Goal: Information Seeking & Learning: Find specific fact

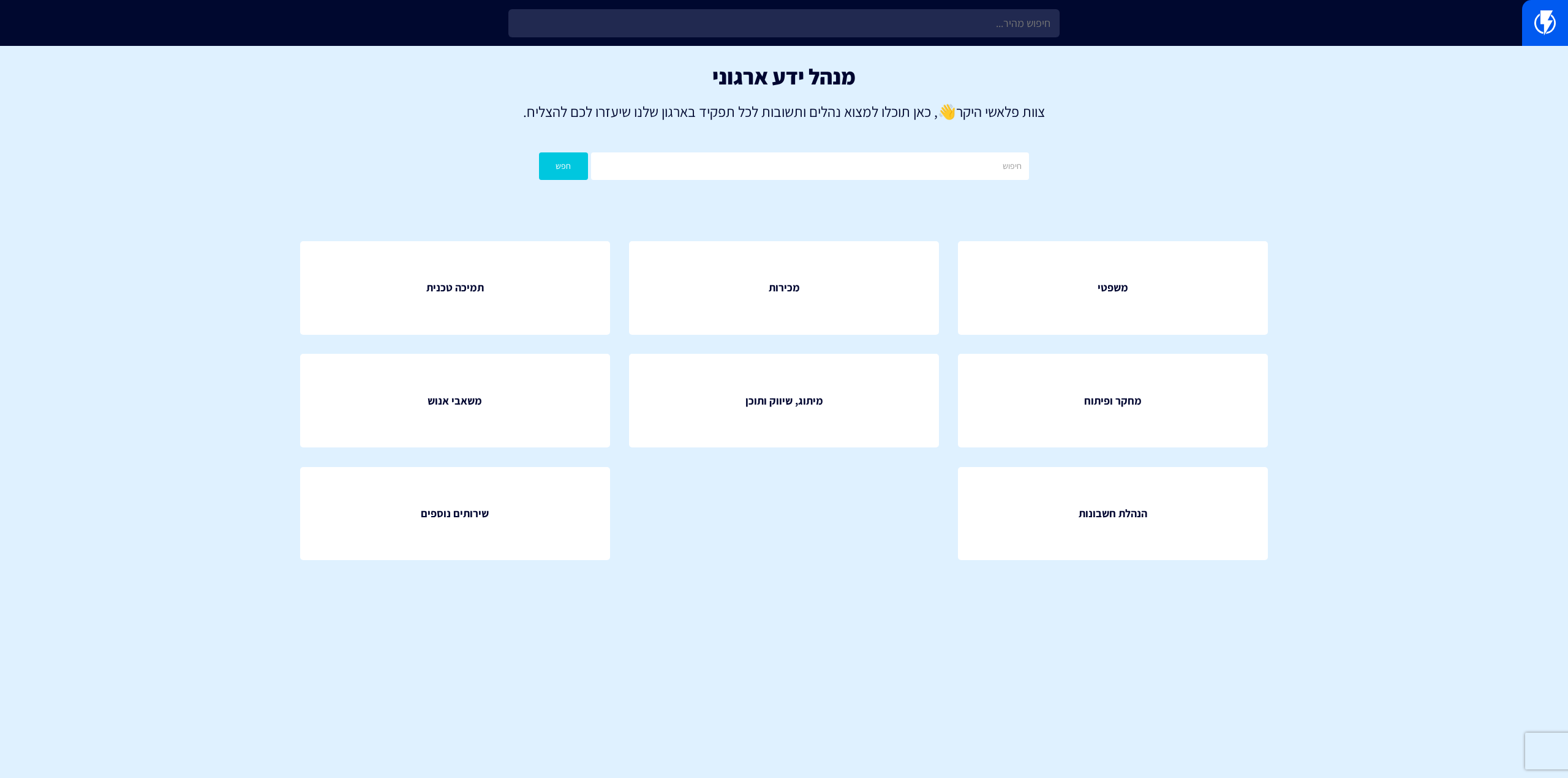
click at [1338, 535] on section "מנהל ידע ארגוני צוות פלאשי היקר 👋 , כאן תוכלו למצוא נהלים ותשובות לכל תפקיד באר…" at bounding box center [784, 331] width 1568 height 571
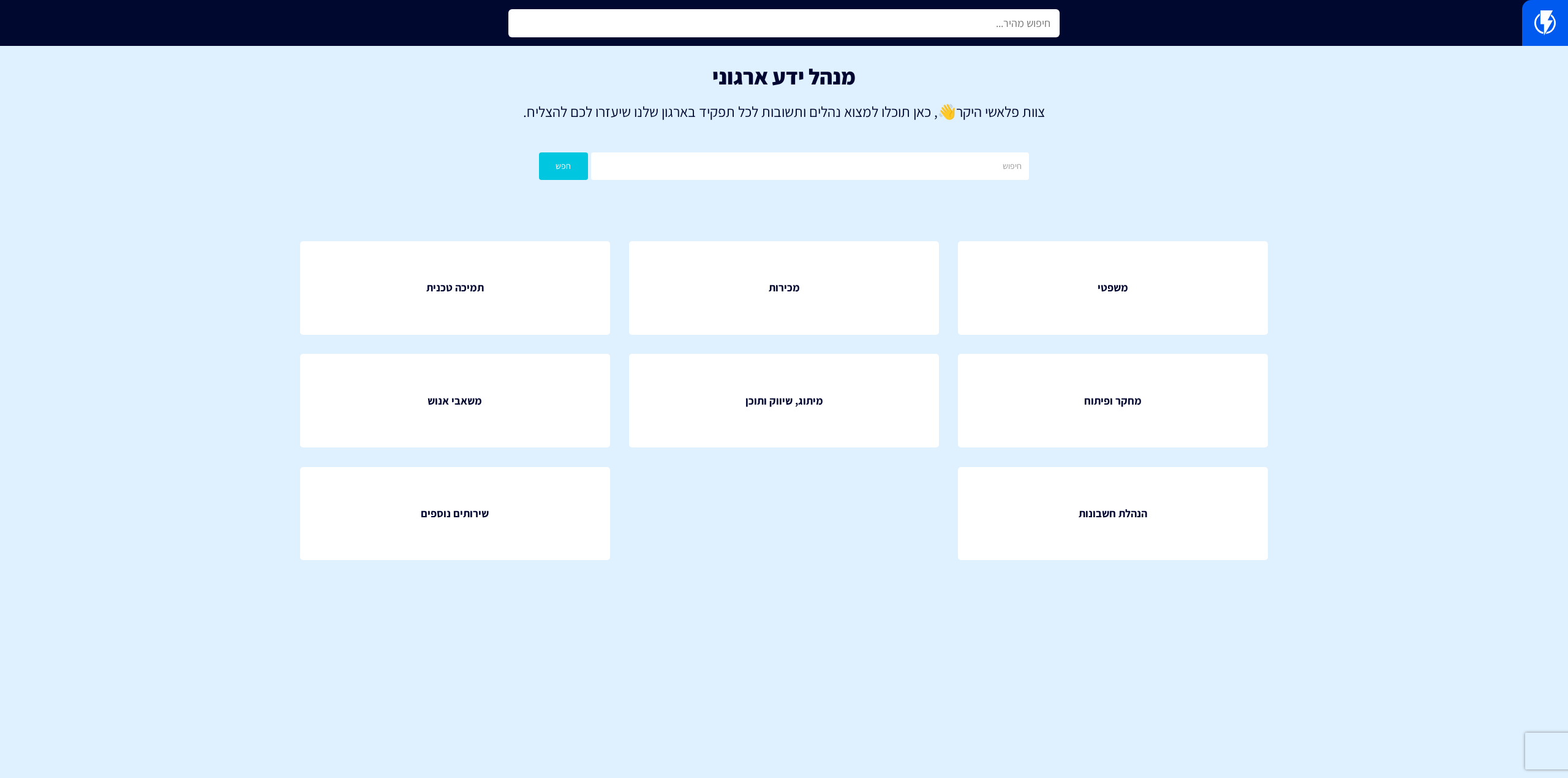
click at [899, 17] on input "text" at bounding box center [784, 23] width 552 height 29
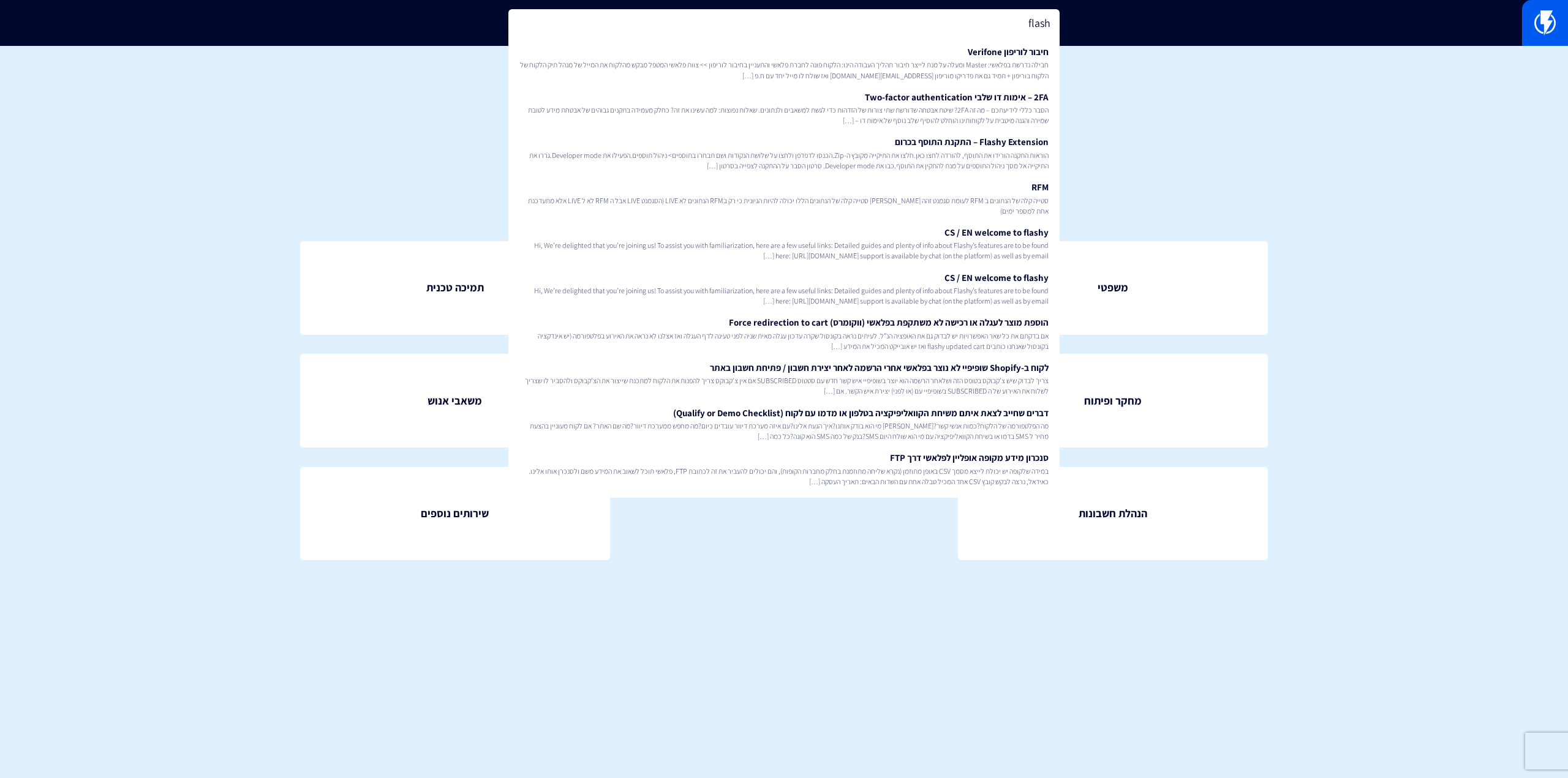
type input "flashy"
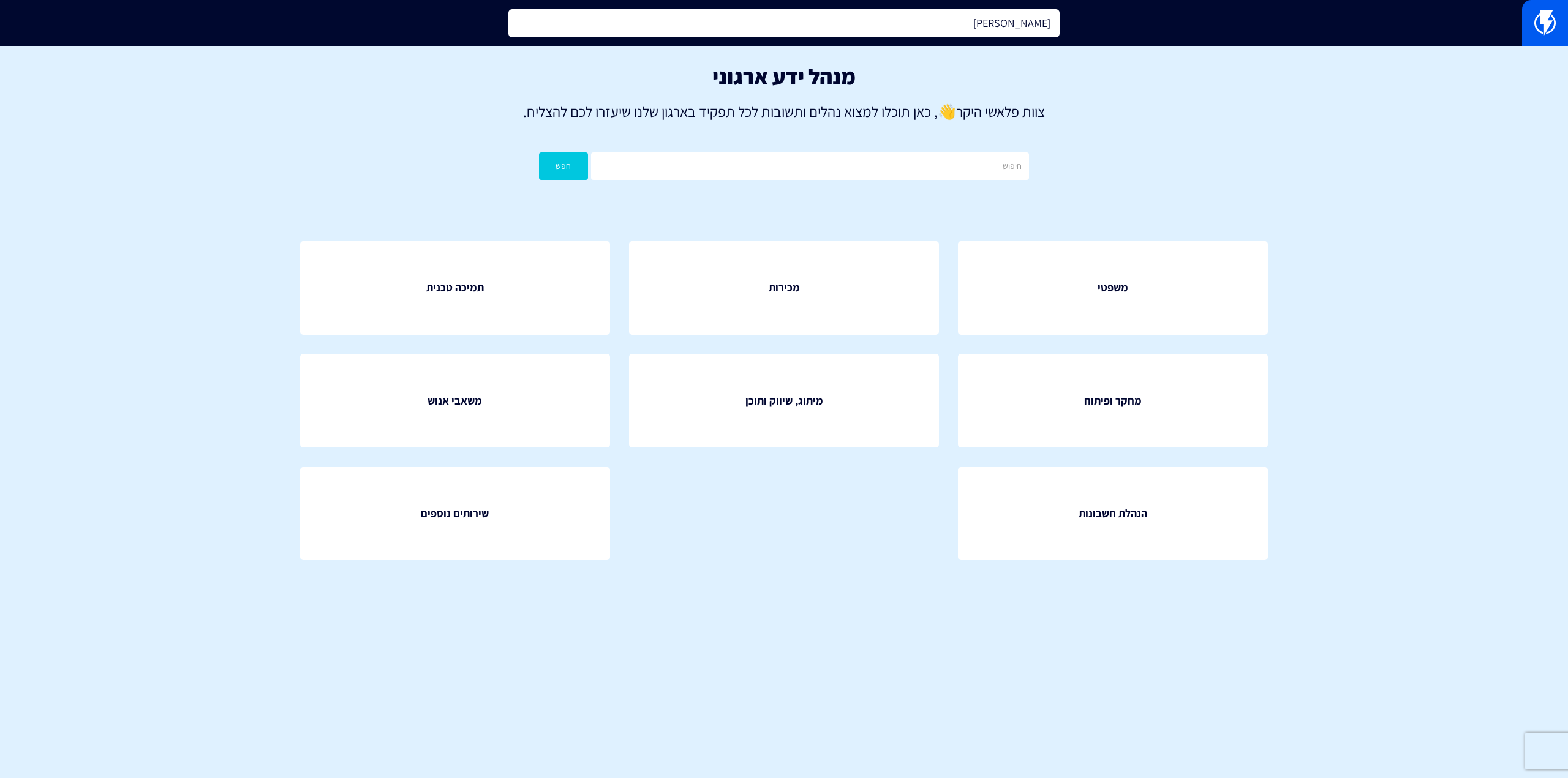
type input "signature"
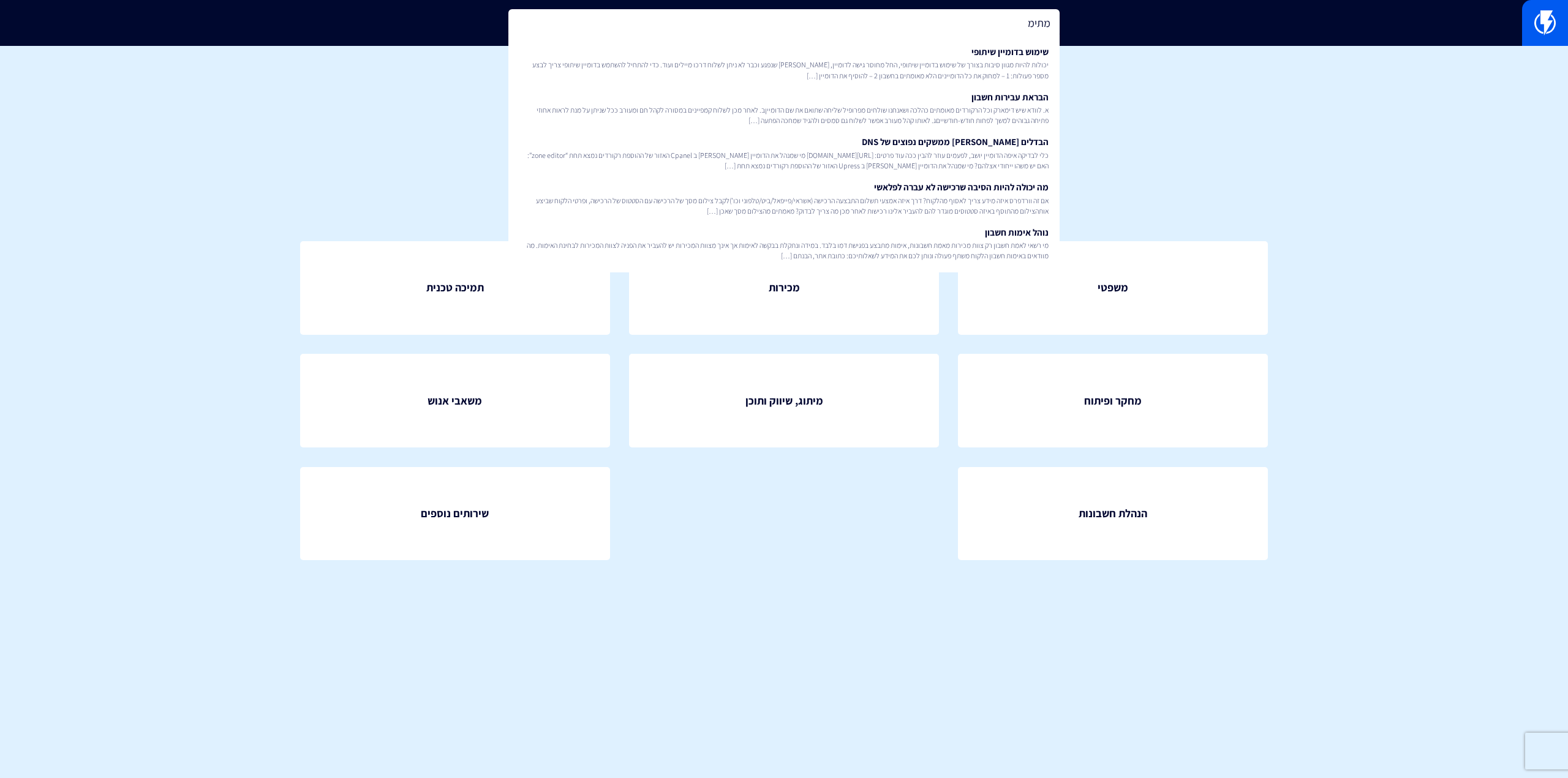
type input "מתימ"
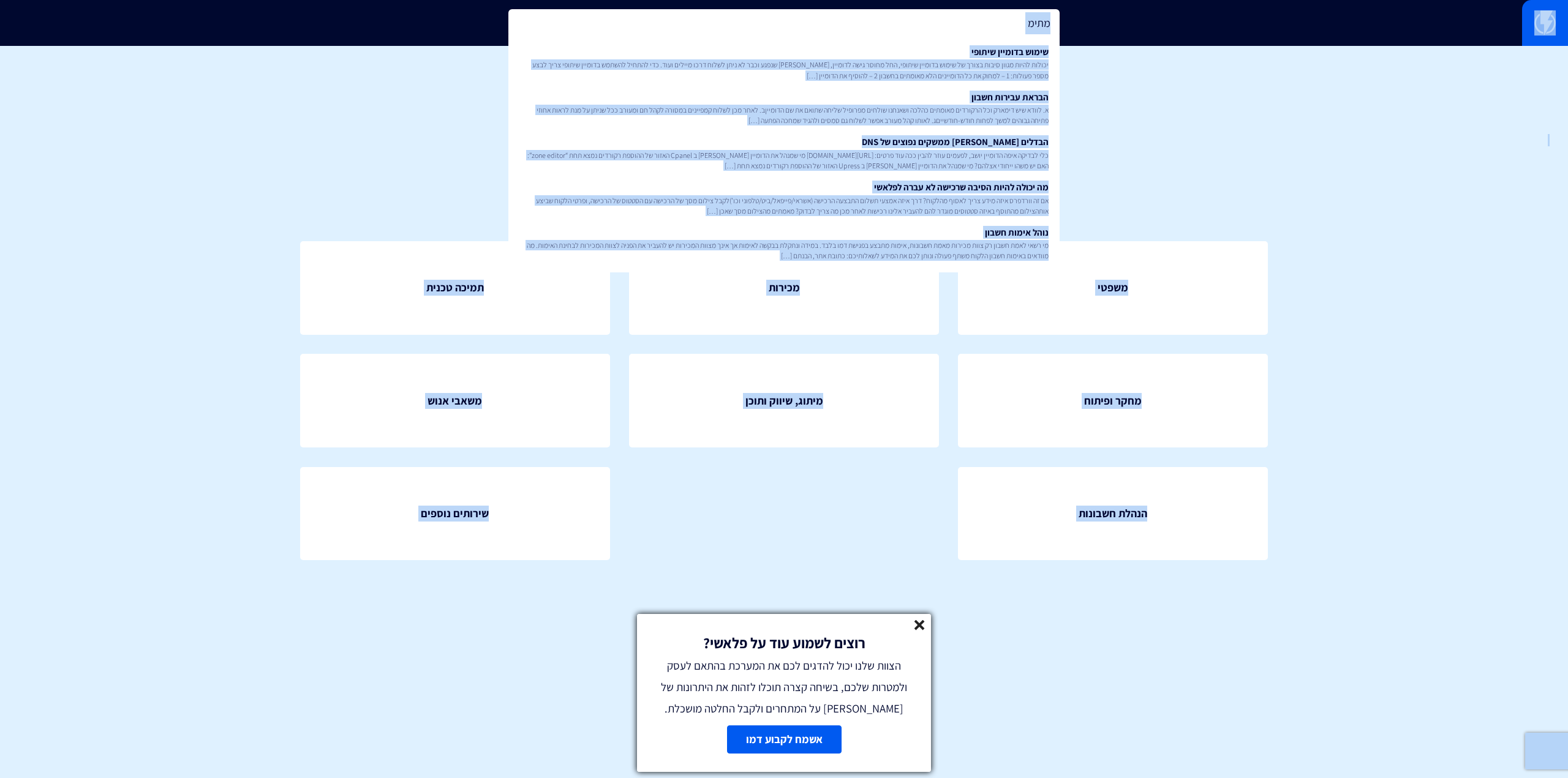
click at [1325, 121] on p "צוות פלאשי היקר 👋 , כאן תוכלו למצוא נהלים ותשובות לכל תפקיד בארגון שלנו שיעזרו …" at bounding box center [784, 111] width 1532 height 21
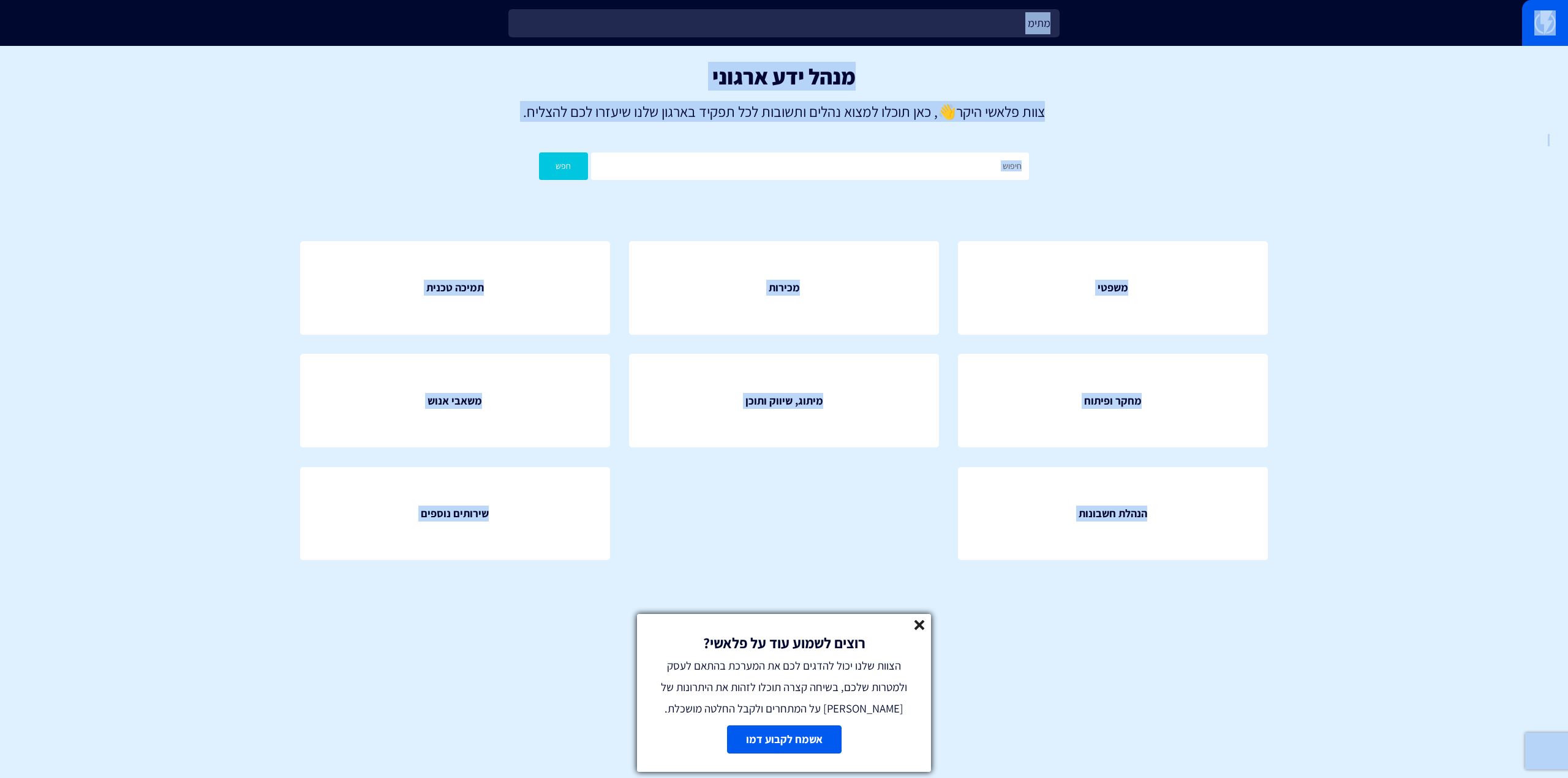
click at [914, 631] on div "רוצים לשמוע עוד על פלאשי? הצוות שלנו יכול להדגים לכם את המערכת בהתאם לעסק ולמטר…" at bounding box center [784, 667] width 294 height 105
click at [921, 624] on icon at bounding box center [919, 625] width 10 height 10
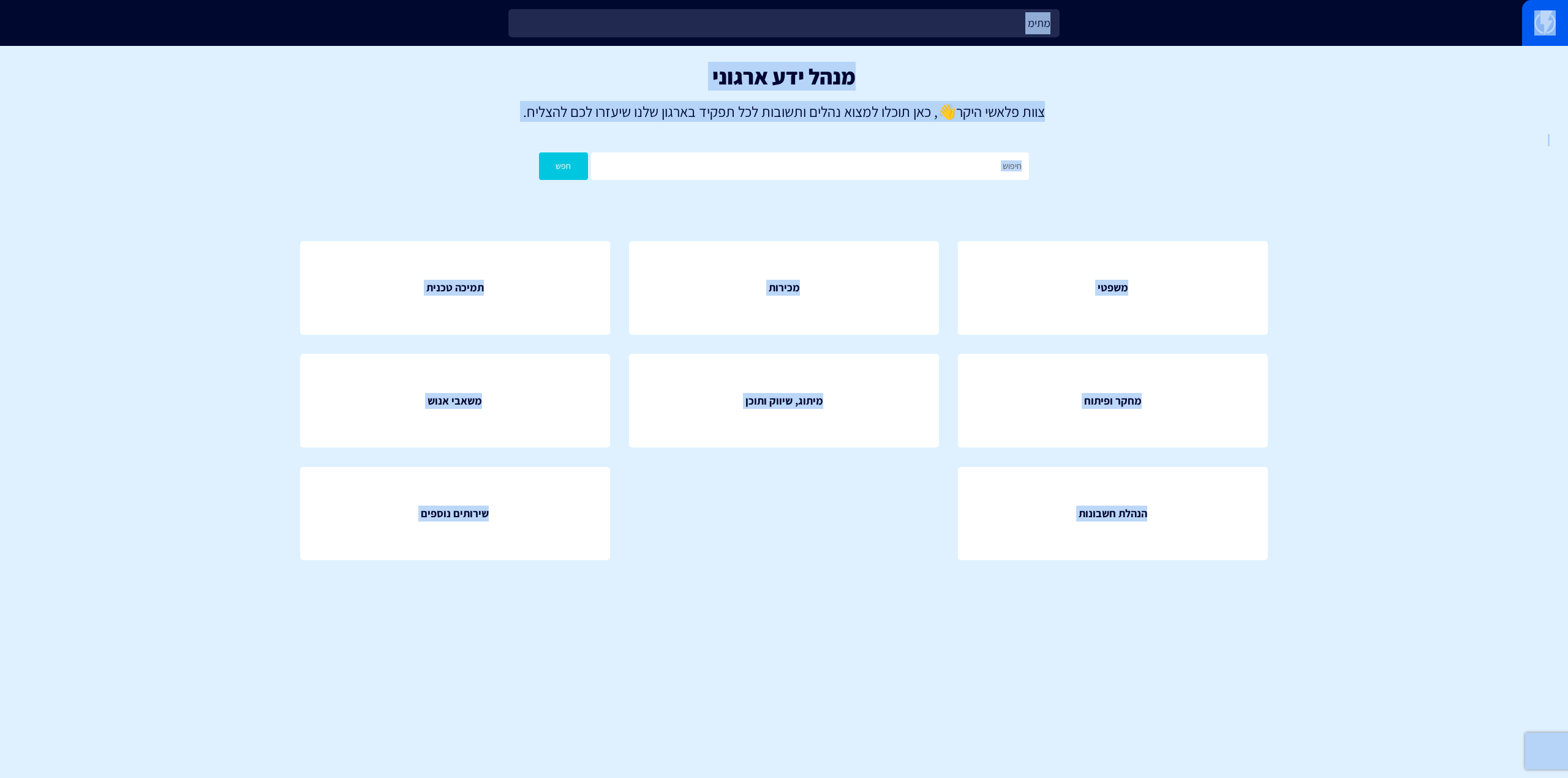
click at [837, 578] on div "משפטי מכירות תמיכה טכנית" at bounding box center [784, 411] width 1042 height 412
click at [977, 6] on div "מתימ" at bounding box center [784, 23] width 1568 height 46
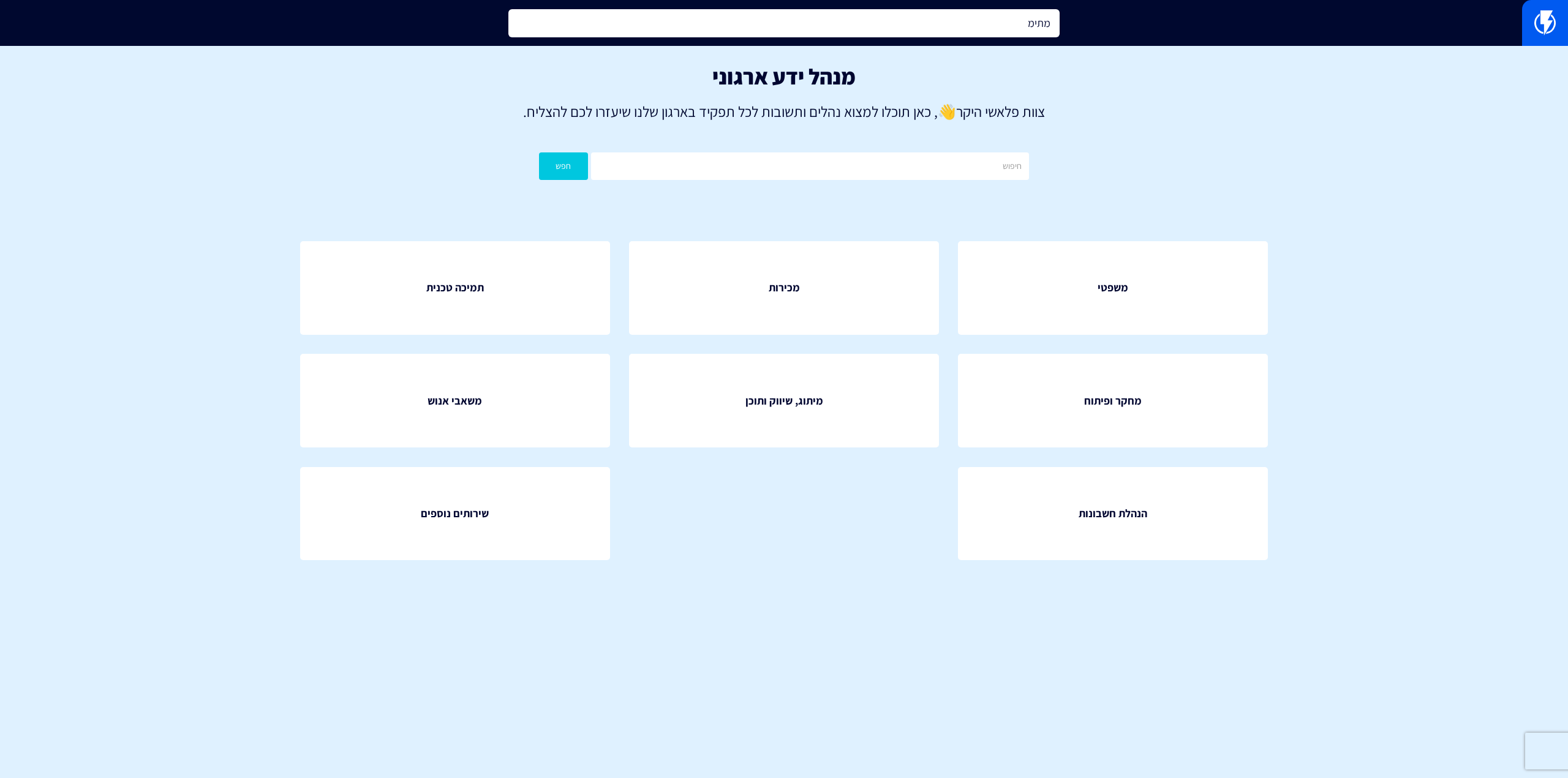
click at [925, 23] on input "מתימ" at bounding box center [784, 23] width 552 height 29
type input "חותמ"
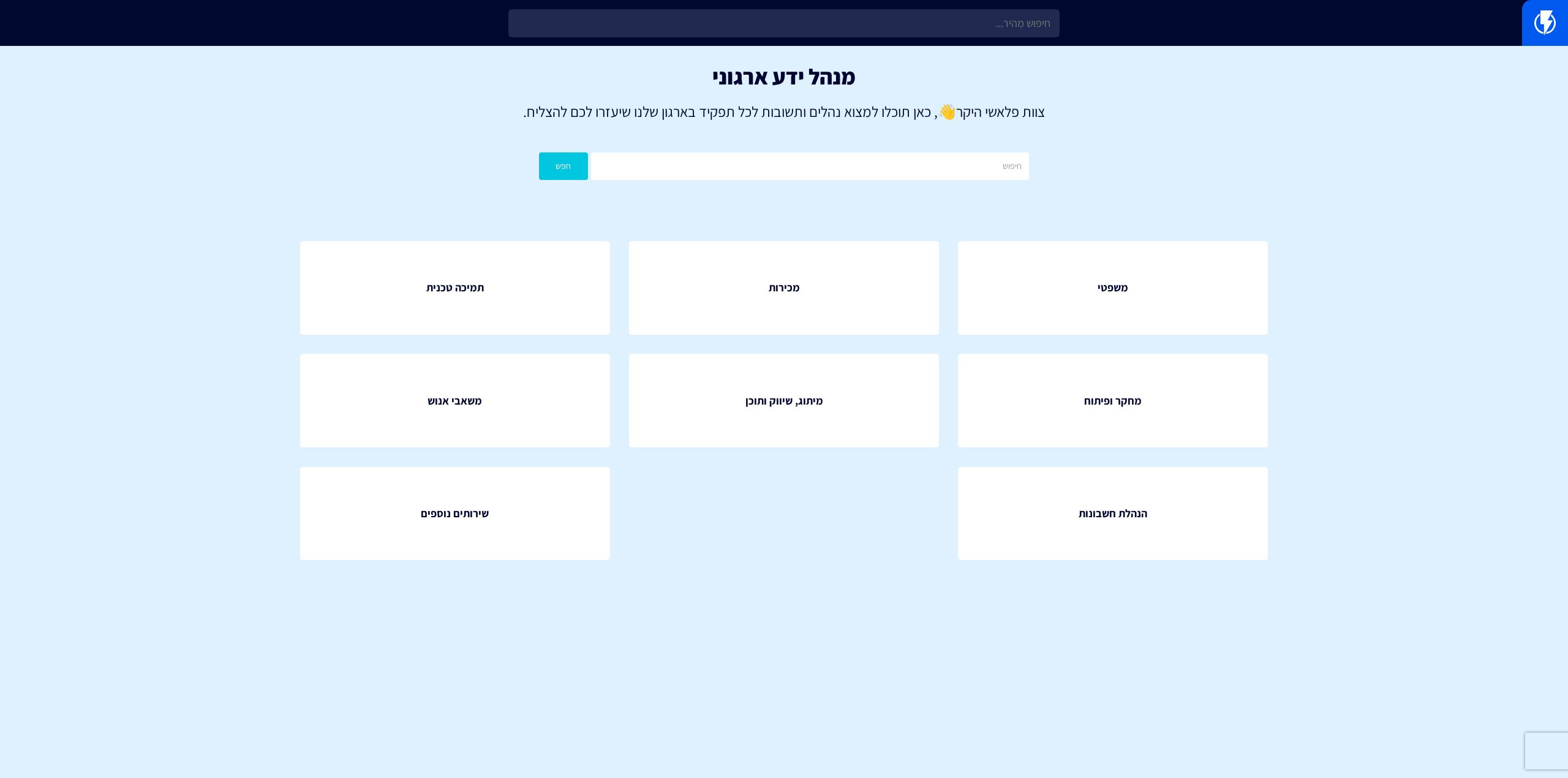
drag, startPoint x: 1565, startPoint y: 230, endPoint x: 1332, endPoint y: 648, distance: 478.6
click at [1332, 617] on html "מוצרים שיווק אוטומטי הפכו את השיווק לאוטומטי דיוור אלקטרוני שלחו את המסר הנכון …" at bounding box center [784, 308] width 1568 height 617
click at [1302, 617] on html "מוצרים שיווק אוטומטי הפכו את השיווק לאוטומטי דיוור אלקטרוני שלחו את המסר הנכון …" at bounding box center [784, 308] width 1568 height 617
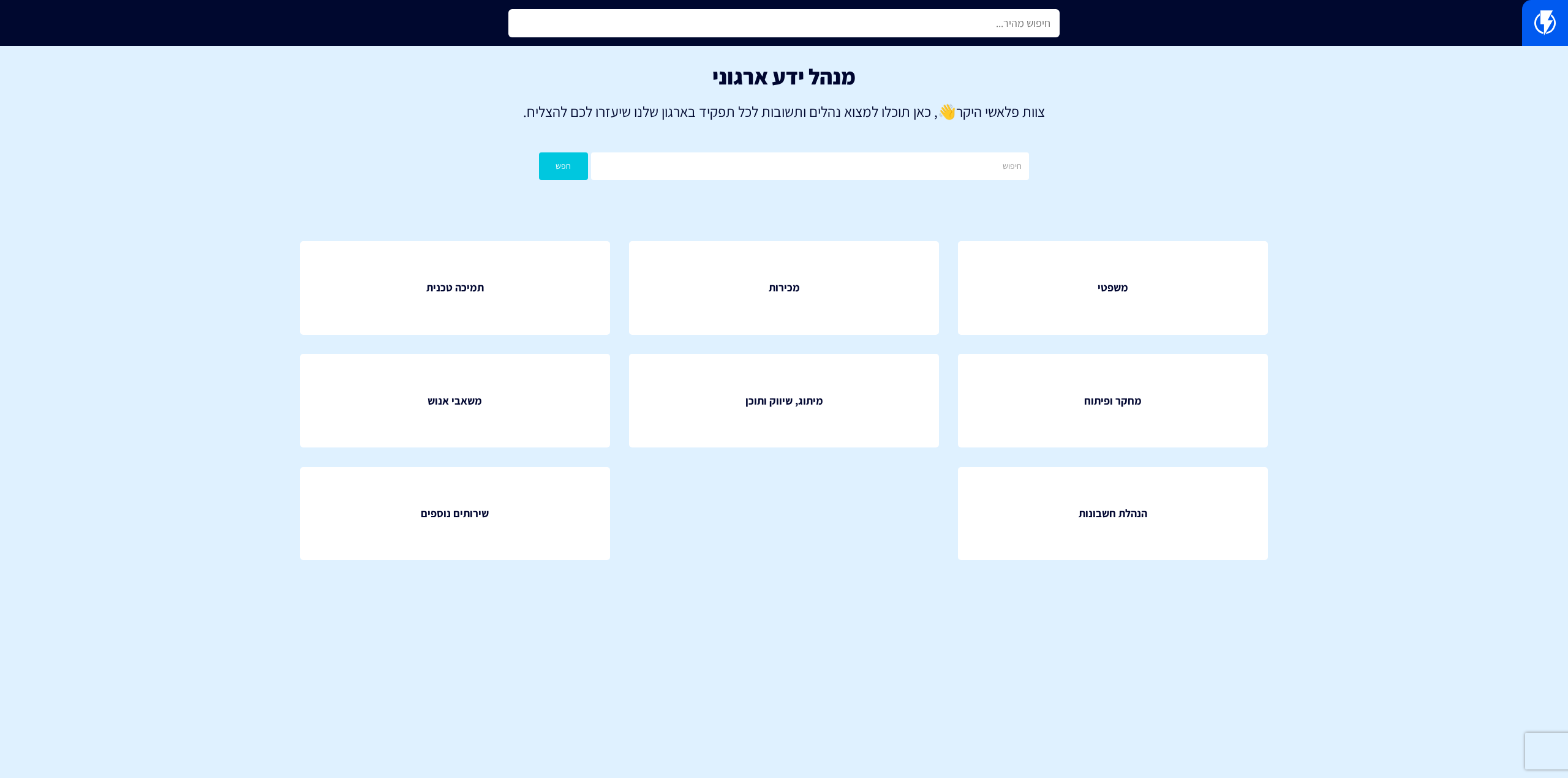
click at [994, 27] on input "text" at bounding box center [784, 23] width 552 height 29
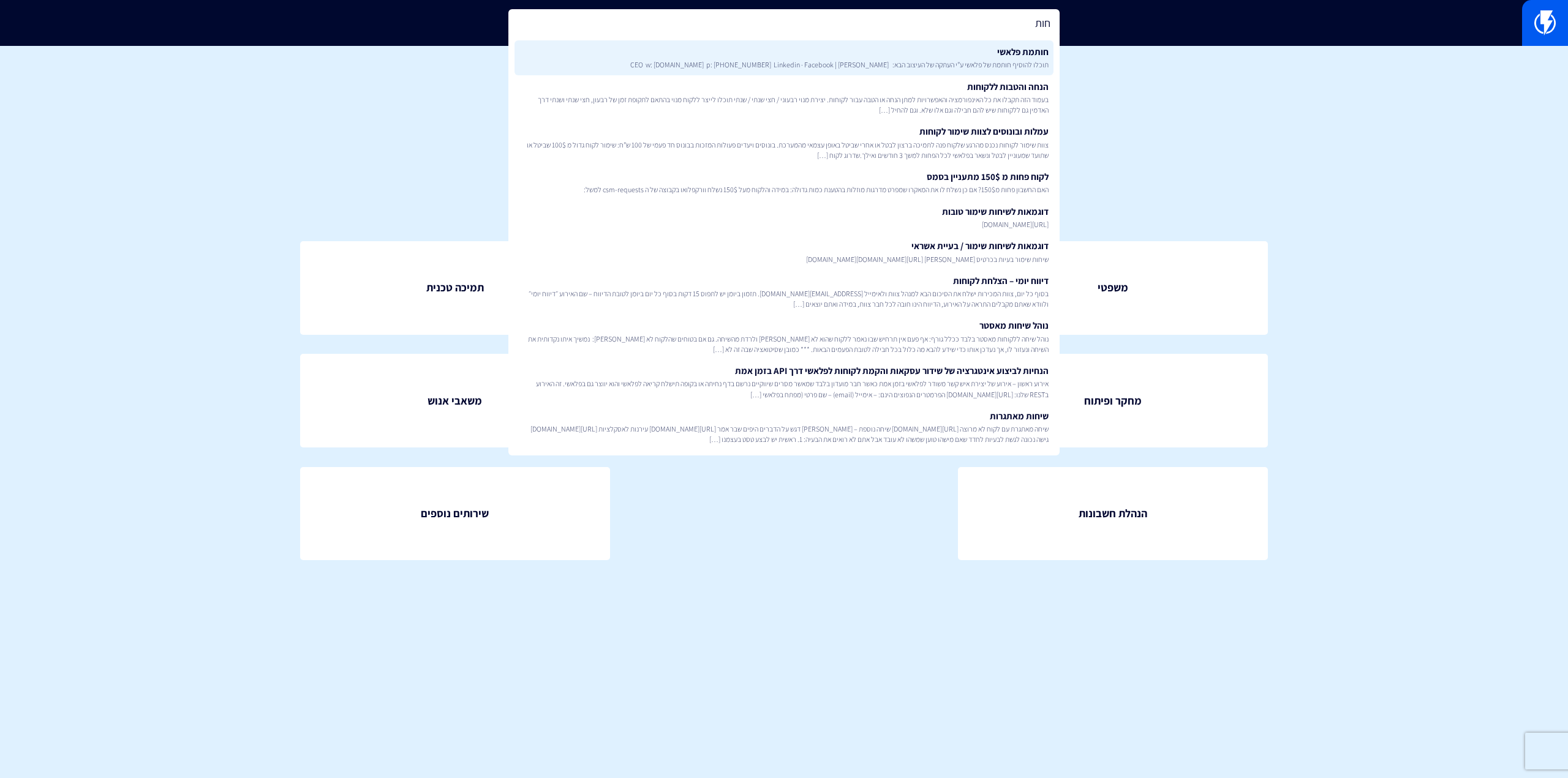
type input "חות"
click at [999, 63] on span "תוכלו להוסיף חותמת של פלאשי ע”י העתקה של העיצוב הבא: Rafael Mor | CEO w: flashy…" at bounding box center [784, 64] width 530 height 10
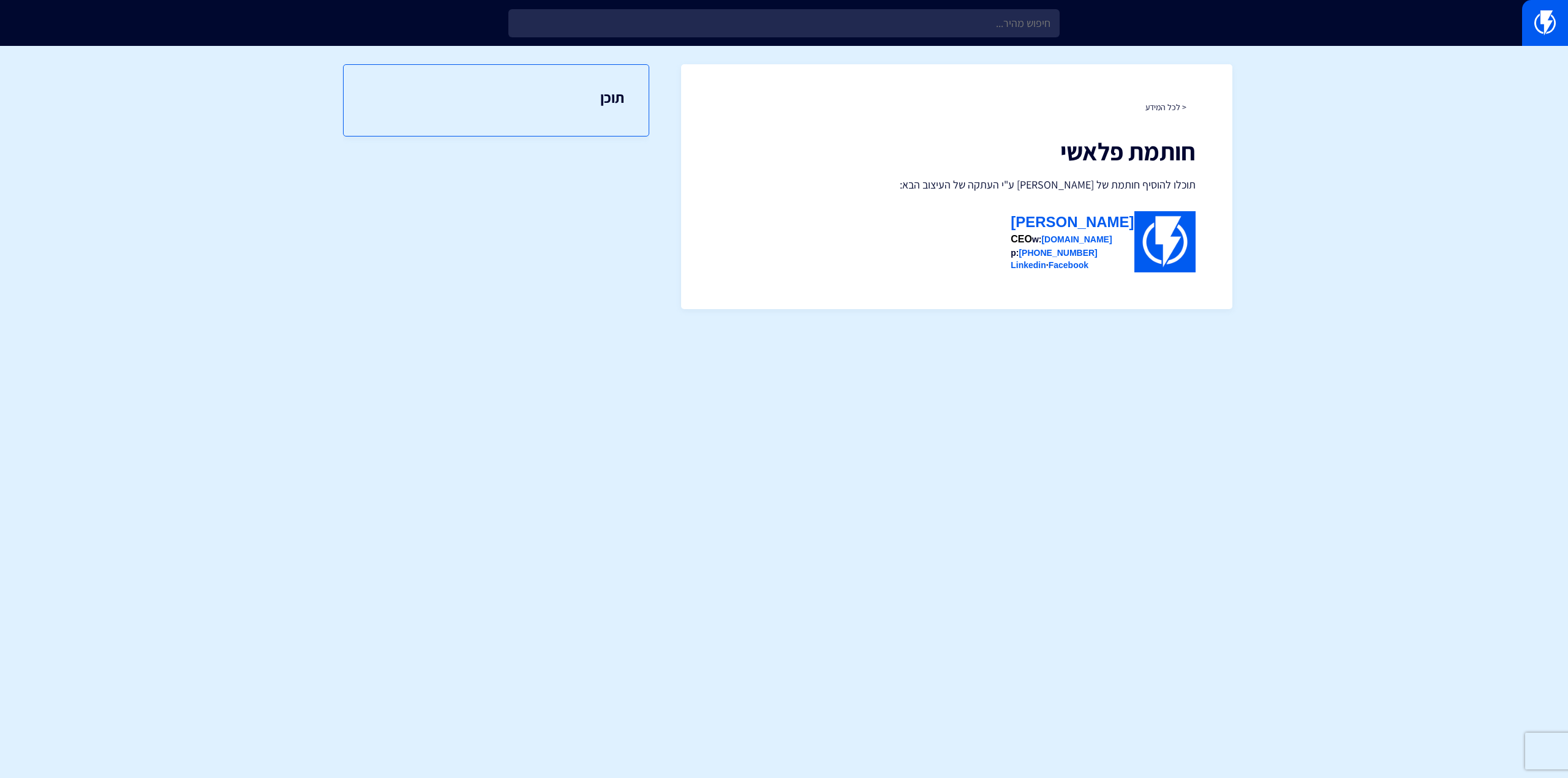
click at [610, 433] on div "תוכן" at bounding box center [496, 403] width 307 height 715
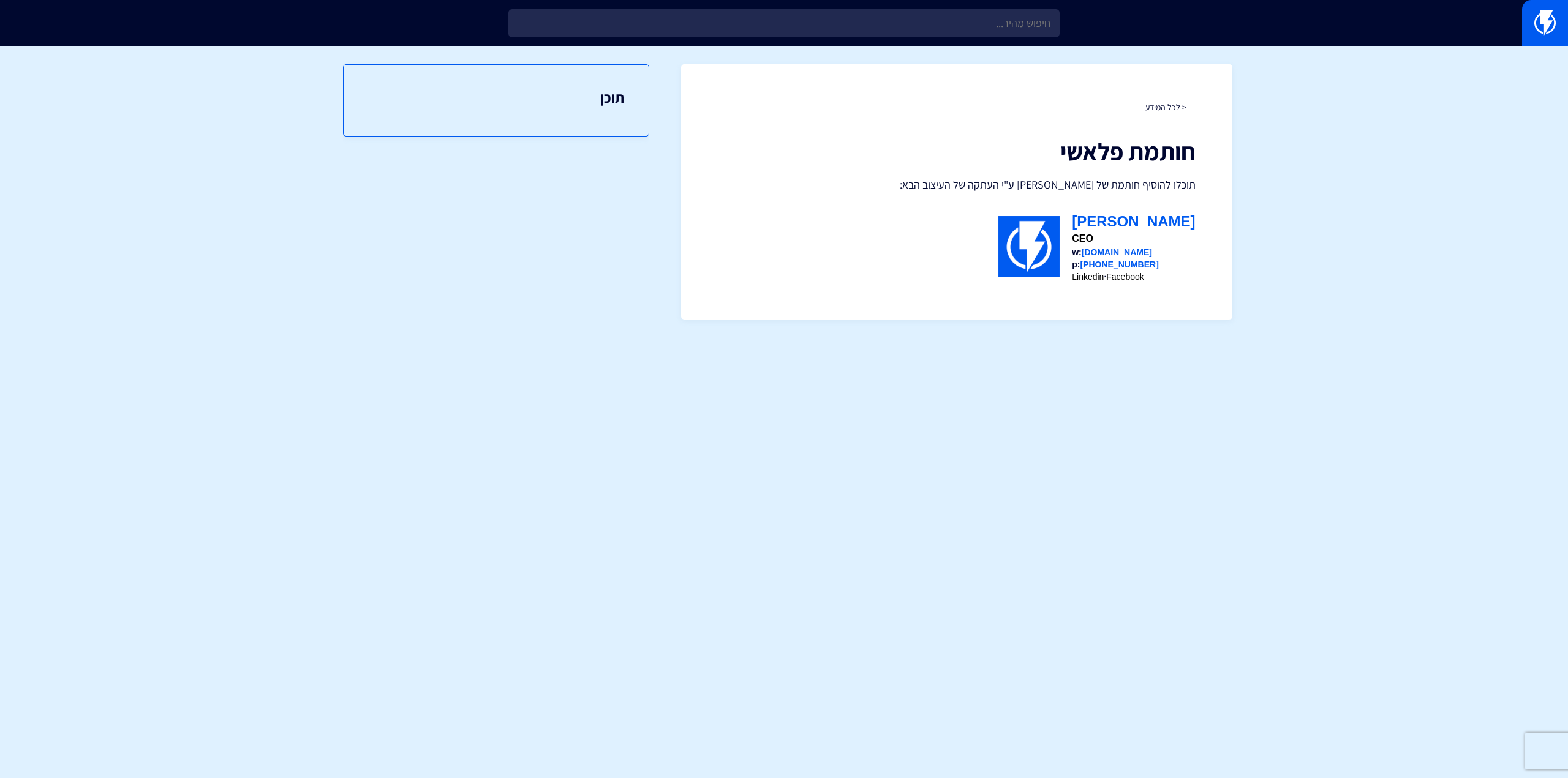
click at [346, 405] on div "תוכן" at bounding box center [496, 403] width 307 height 715
click at [1251, 338] on html "מוצרים שיווק אוטומטי הפכו את השיווק לאוטומטי דיוור אלקטרוני שלחו את המסר הנכון …" at bounding box center [784, 168] width 1568 height 338
click at [1152, 338] on html "מוצרים שיווק אוטומטי הפכו את השיווק לאוטומטי דיוור אלקטרוני שלחו את המסר הנכון …" at bounding box center [784, 168] width 1568 height 338
click at [1179, 338] on html "מוצרים שיווק אוטומטי הפכו את השיווק לאוטומטי דיוור אלקטרוני שלחו את המסר הנכון …" at bounding box center [784, 168] width 1568 height 338
click at [1283, 303] on section "< לכל המידע חותמת פלאשי תוכלו להוסיף חותמת של פלאשי ע"י העתקה של העיצוב הבא: [P…" at bounding box center [784, 192] width 1568 height 292
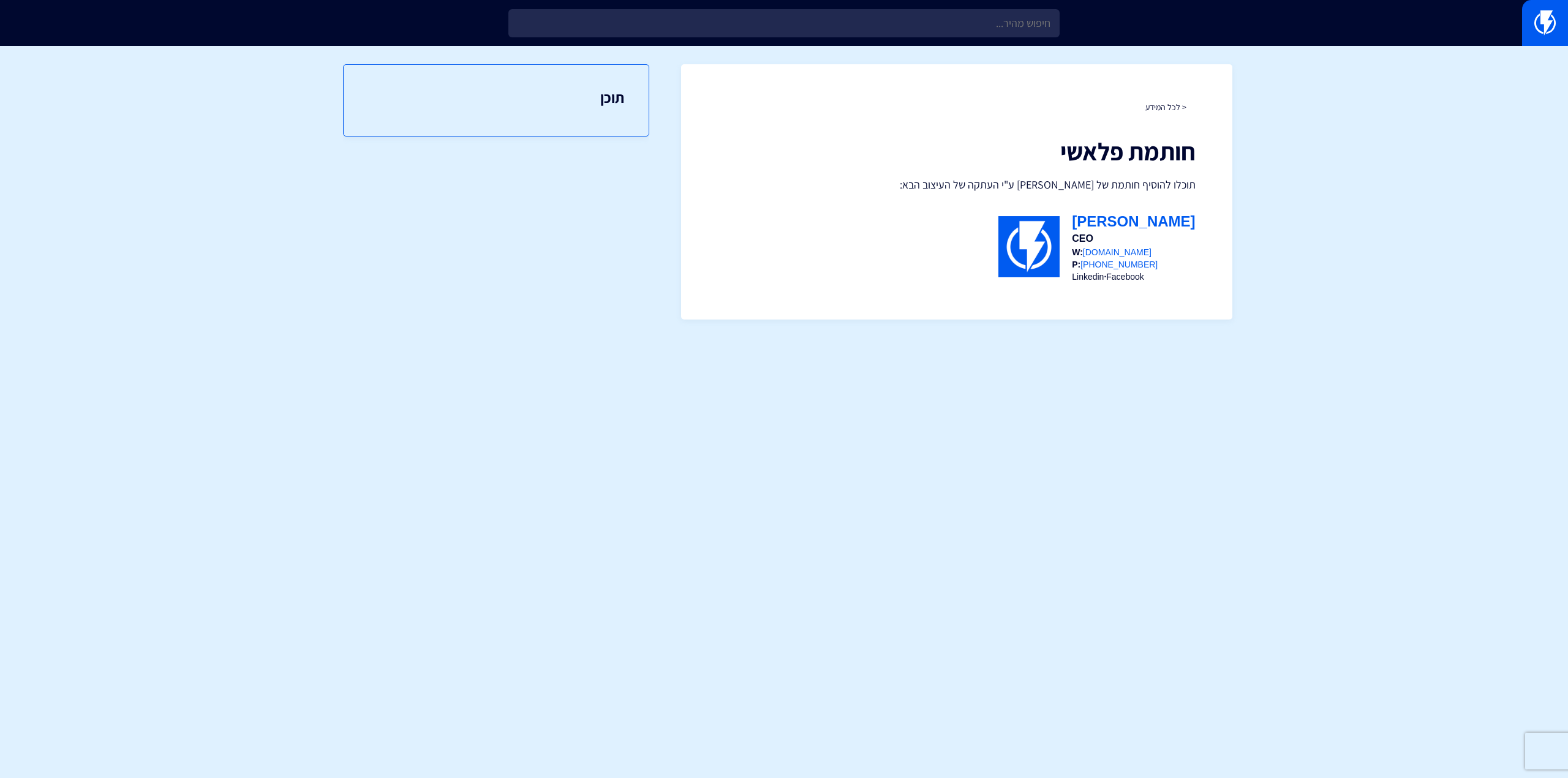
drag, startPoint x: 1025, startPoint y: 222, endPoint x: 1189, endPoint y: 288, distance: 176.8
click at [1189, 288] on div "< לכל המידע חותמת פלאשי תוכלו להוסיף חותמת של פלאשי ע"י העתקה של העיצוב הבא: [P…" at bounding box center [957, 192] width 552 height 255
copy div
click at [1240, 338] on html "מוצרים שיווק אוטומטי הפכו את השיווק לאוטומטי דיוור אלקטרוני שלחו את המסר הנכון …" at bounding box center [784, 168] width 1568 height 338
click at [591, 483] on div "תוכן" at bounding box center [496, 403] width 307 height 715
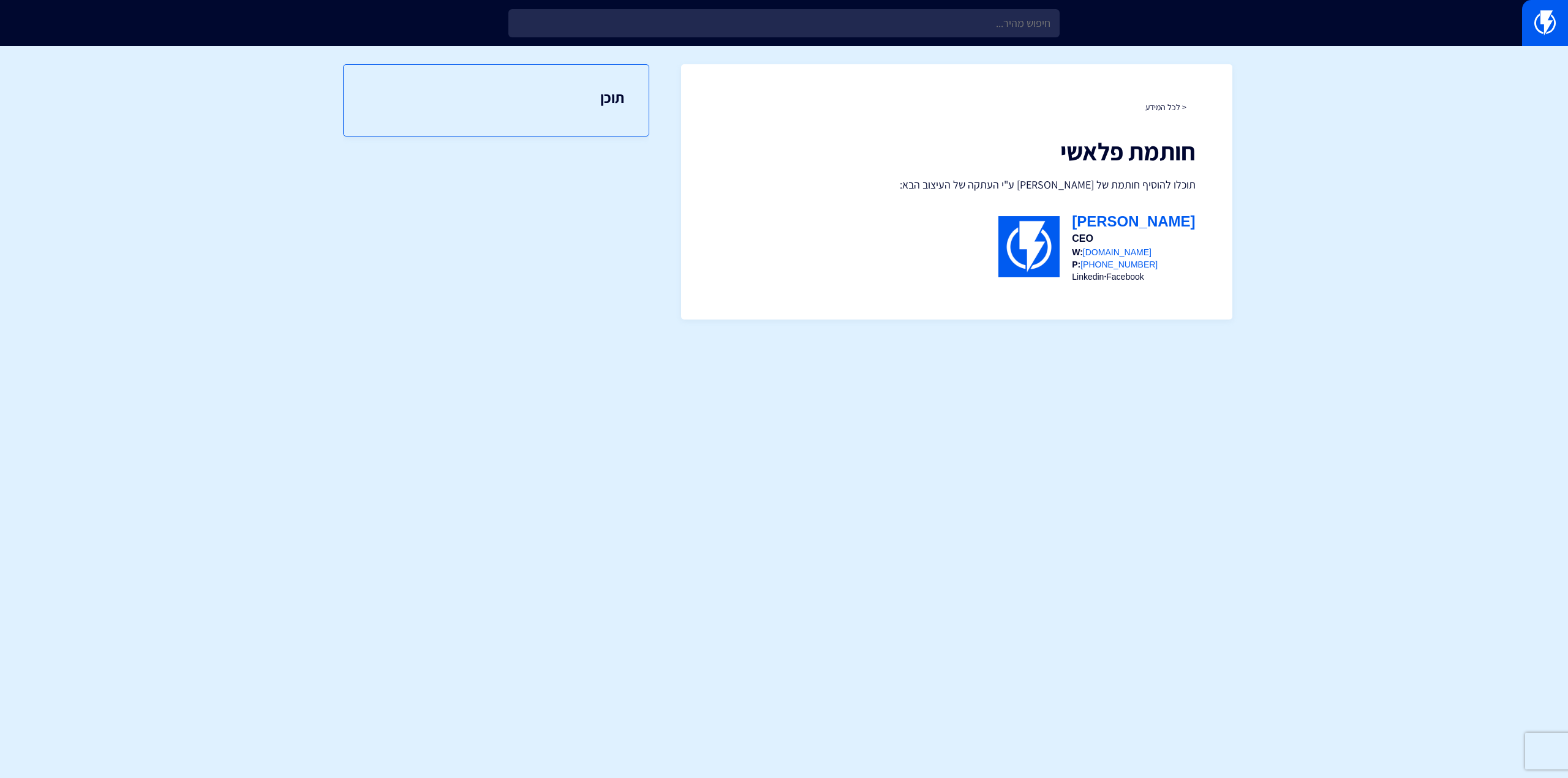
click at [575, 483] on div "תוכן" at bounding box center [496, 403] width 307 height 715
click at [871, 338] on html "מוצרים שיווק אוטומטי הפכו את השיווק לאוטומטי דיוור אלקטרוני שלחו את המסר הנכון …" at bounding box center [784, 168] width 1568 height 338
click at [1003, 331] on section "< לכל המידע חותמת פלאשי תוכלו להוסיף חותמת של פלאשי ע"י העתקה של העיצוב הבא: Ra…" at bounding box center [784, 192] width 1568 height 292
drag, startPoint x: 303, startPoint y: 226, endPoint x: 252, endPoint y: 105, distance: 131.3
click at [303, 221] on section "< לכל המידע חותמת פלאשי תוכלו להוסיף חותמת של פלאשי ע"י העתקה של העיצוב הבא: Ra…" at bounding box center [784, 192] width 1568 height 292
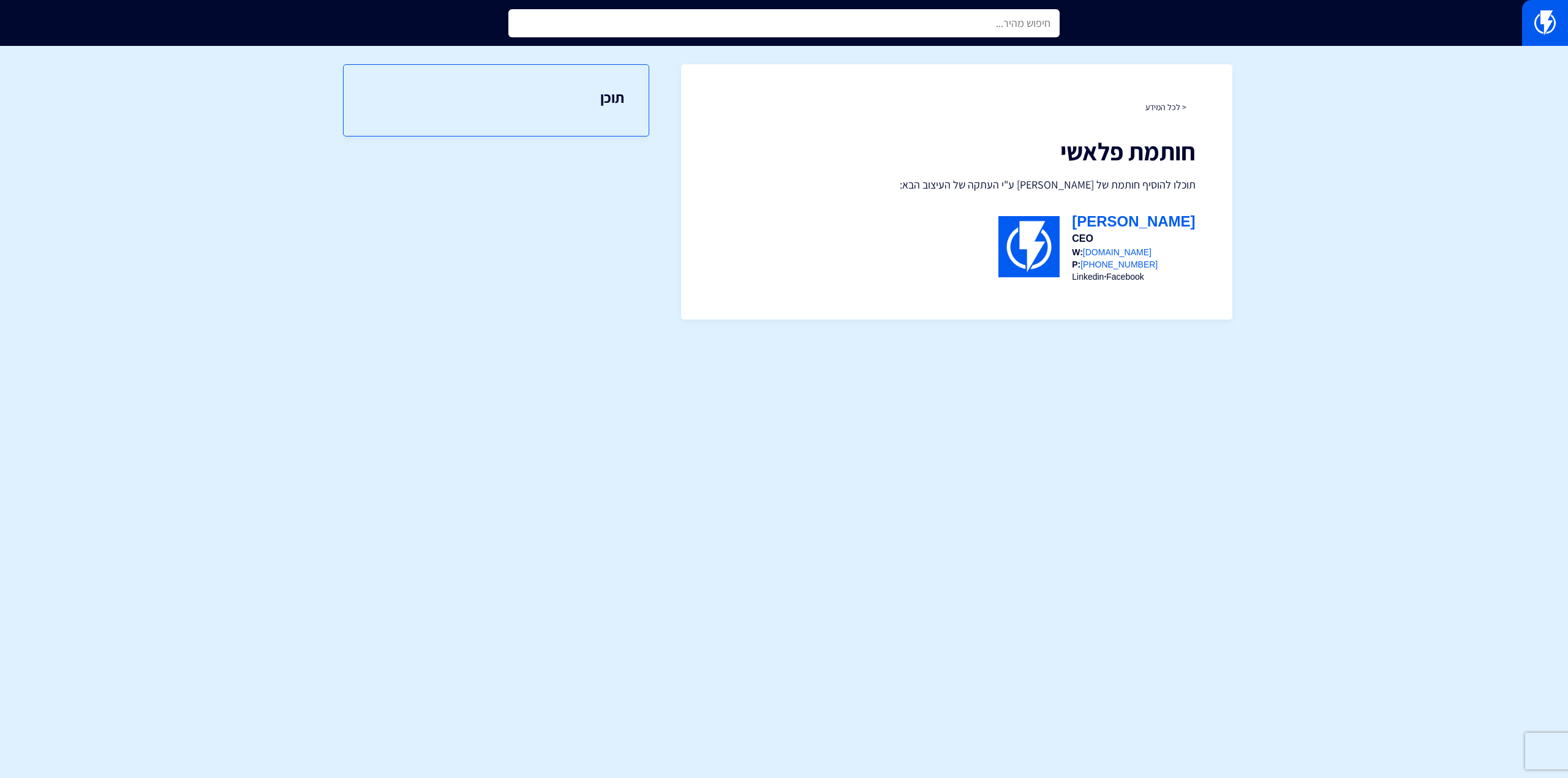
click at [988, 16] on input "text" at bounding box center [784, 23] width 552 height 29
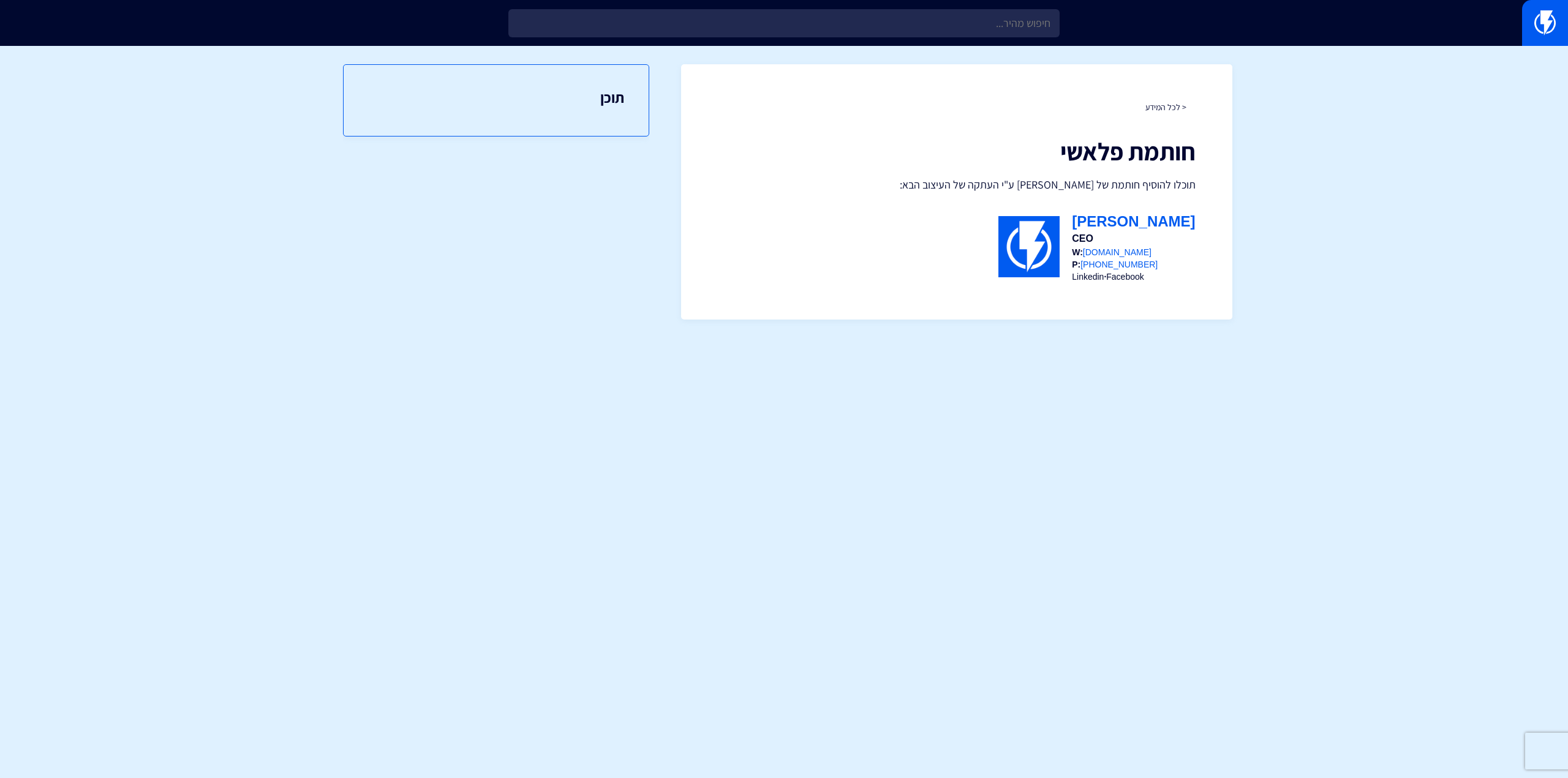
drag, startPoint x: 984, startPoint y: 315, endPoint x: 1153, endPoint y: 270, distance: 174.9
click at [984, 314] on div "< לכל המידע חותמת פלאשי תוכלו להוסיף חותמת של פלאשי ע"י העתקה של העיצוב הבא: Ra…" at bounding box center [957, 192] width 552 height 255
drag, startPoint x: 1035, startPoint y: 215, endPoint x: 1211, endPoint y: 277, distance: 186.6
click at [1211, 277] on div "< לכל המידע חותמת פלאשי תוכלו להוסיף חותמת של פלאשי ע"י העתקה של העיצוב הבא: Ra…" at bounding box center [957, 192] width 552 height 255
copy div
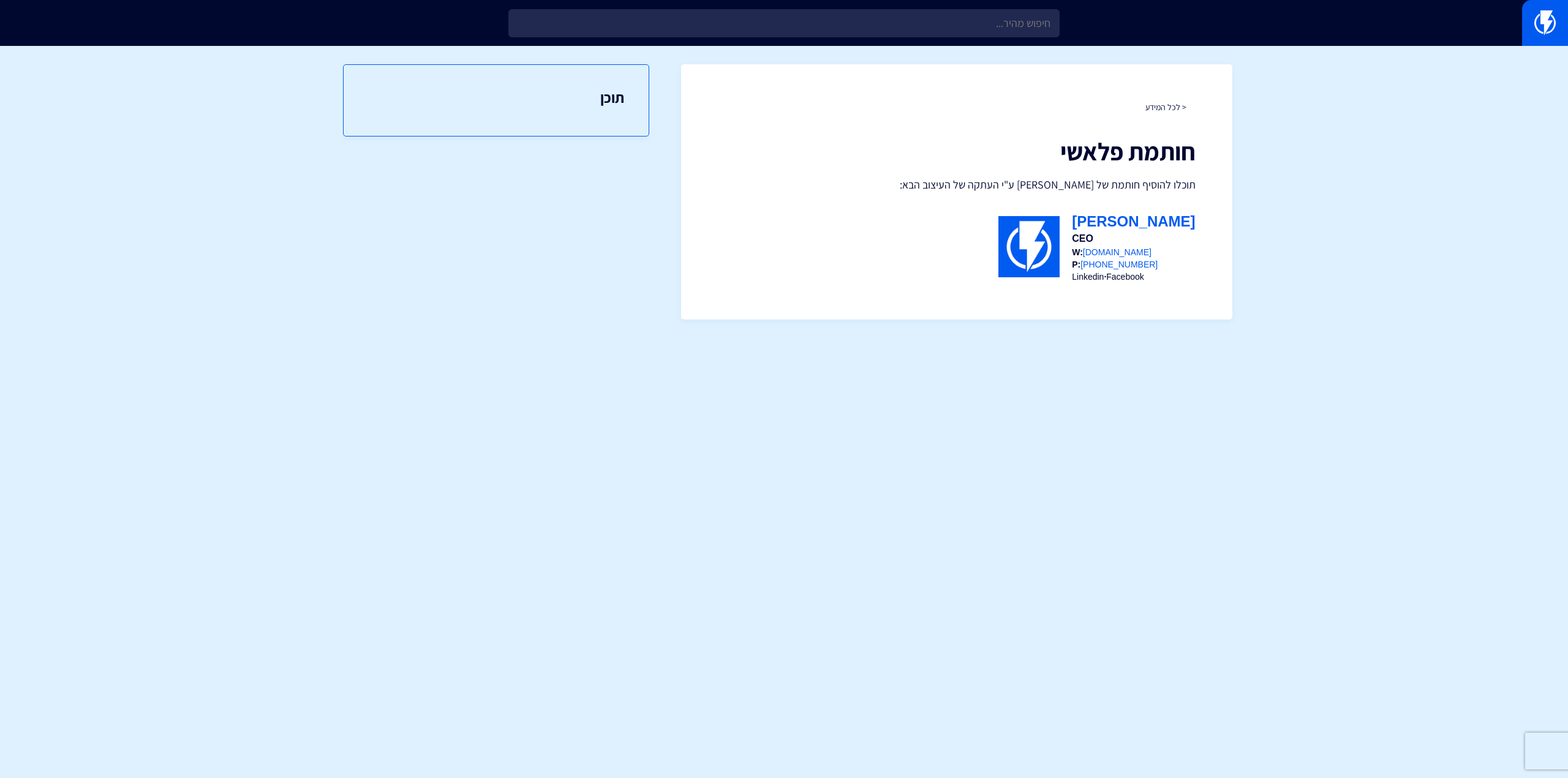
click at [954, 338] on html "מוצרים שיווק אוטומטי הפכו את השיווק לאוטומטי דיוור אלקטרוני שלחו את המסר הנכון …" at bounding box center [784, 168] width 1568 height 338
click at [809, 338] on html "מוצרים שיווק אוטומטי הפכו את השיווק לאוטומטי דיוור אלקטרוני שלחו את המסר הנכון …" at bounding box center [784, 168] width 1568 height 338
click at [345, 292] on div "תוכן" at bounding box center [496, 403] width 307 height 715
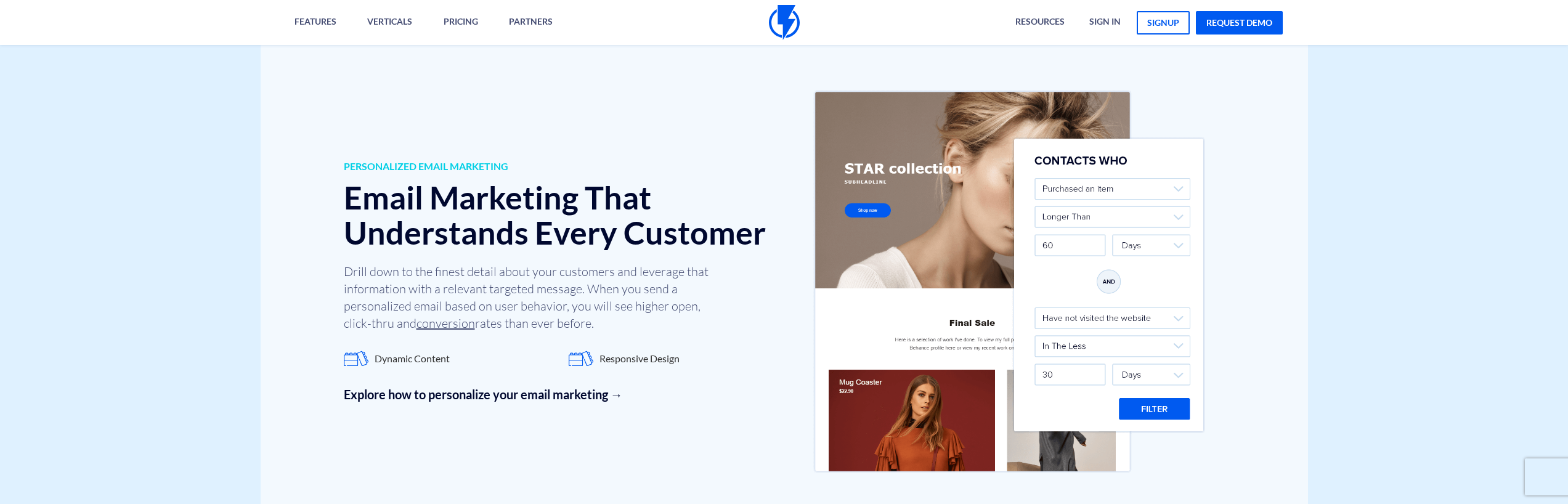
scroll to position [1595, 0]
